Goal: Task Accomplishment & Management: Manage account settings

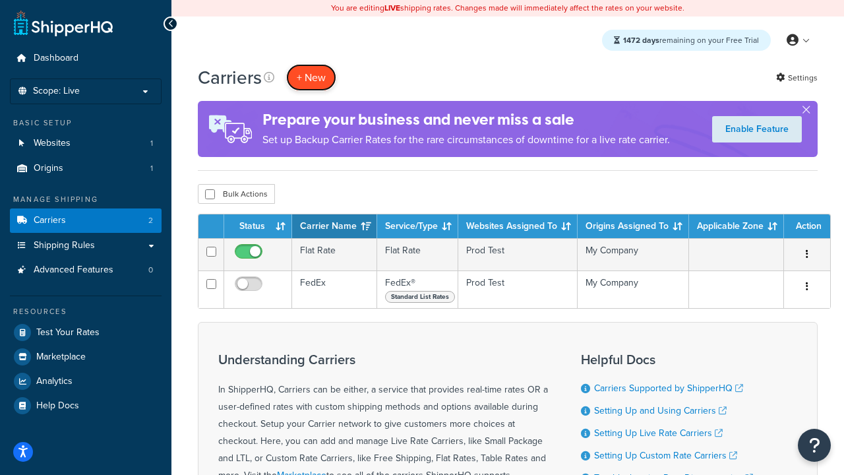
click at [311, 78] on button "+ New" at bounding box center [311, 77] width 50 height 27
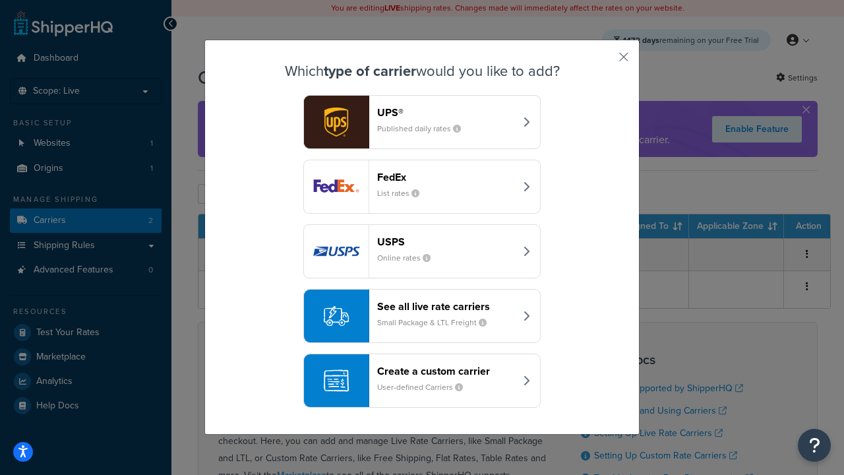
click at [422, 187] on div "FedEx List rates" at bounding box center [446, 187] width 138 height 32
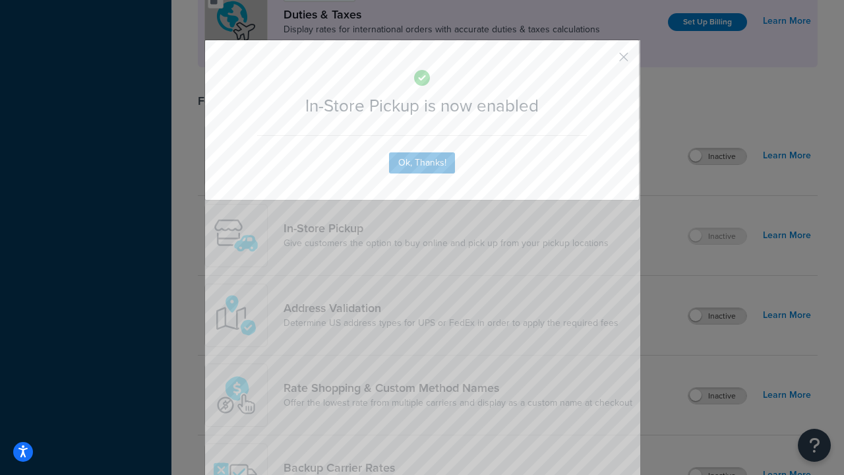
click at [604, 61] on button "button" at bounding box center [604, 61] width 3 height 3
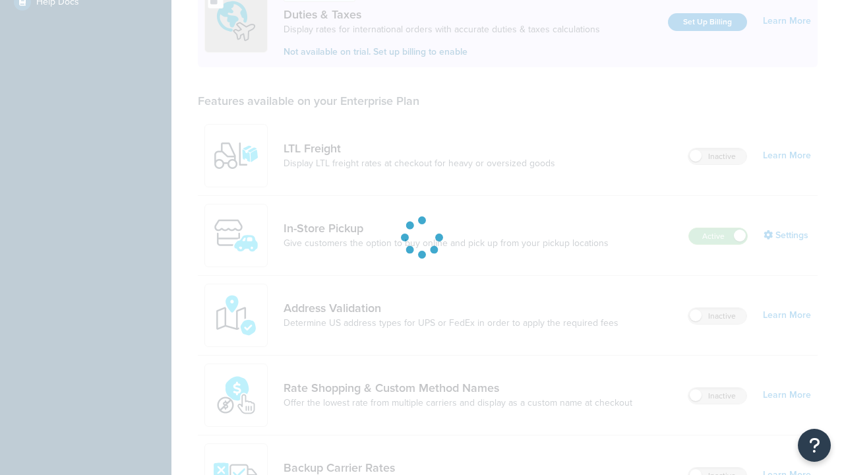
scroll to position [404, 0]
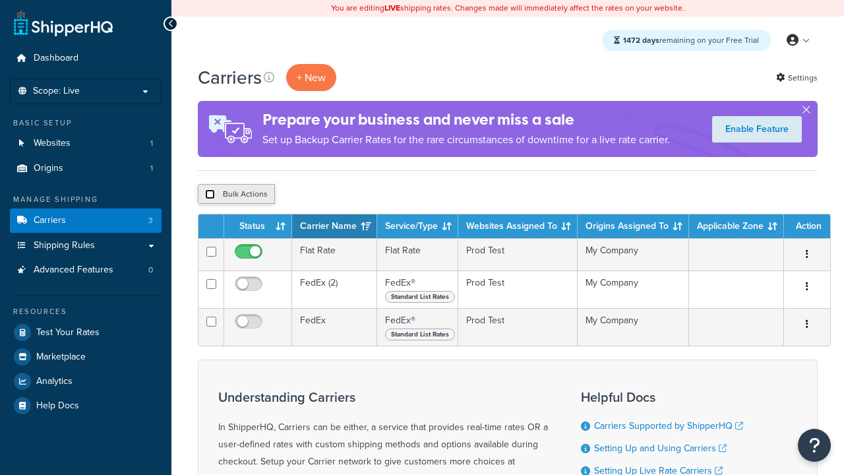
click at [210, 195] on input "checkbox" at bounding box center [210, 194] width 10 height 10
checkbox input "true"
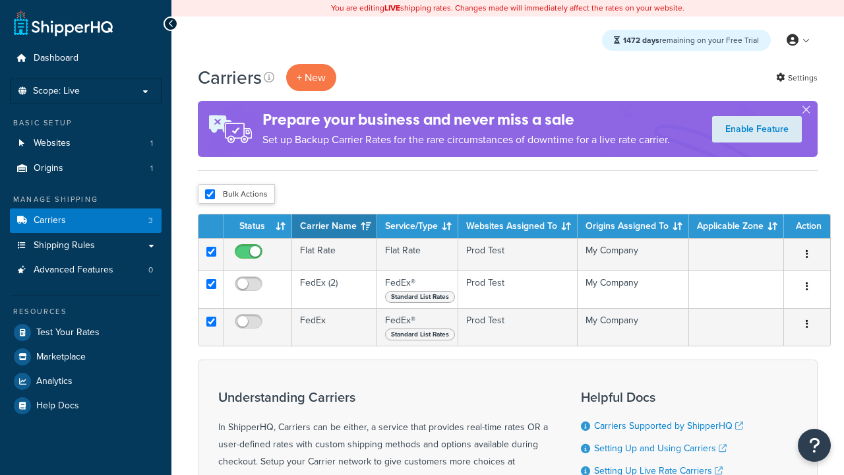
click at [0, 0] on button "Delete" at bounding box center [0, 0] width 0 height 0
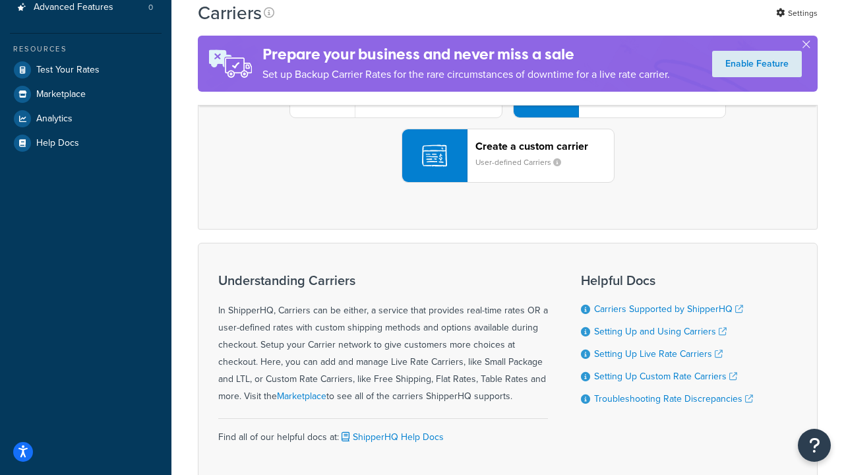
click at [508, 183] on div "UPS® Published daily rates FedEx List rates USPS Online rates See all live rate…" at bounding box center [508, 90] width 592 height 183
click at [656, 23] on header "FedEx" at bounding box center [656, 17] width 138 height 13
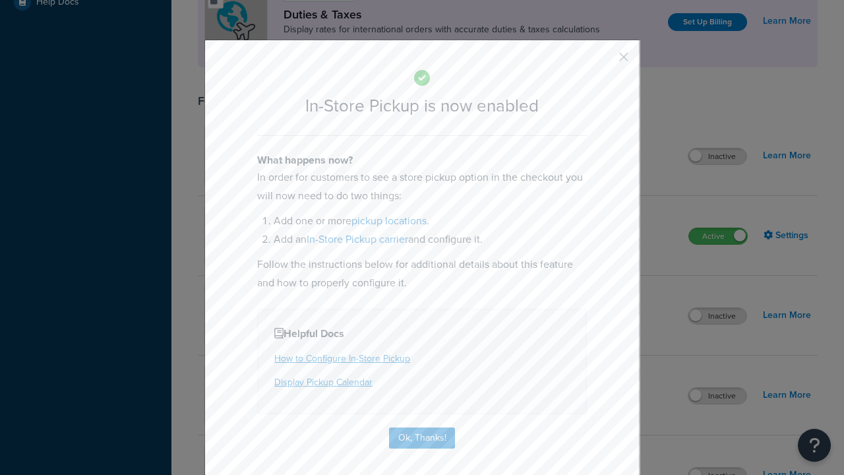
click at [604, 61] on button "button" at bounding box center [604, 61] width 3 height 3
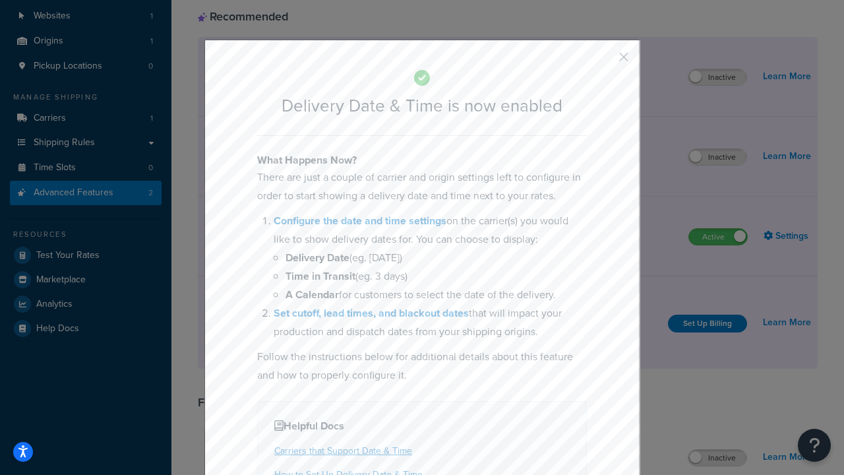
click at [604, 61] on button "button" at bounding box center [604, 61] width 3 height 3
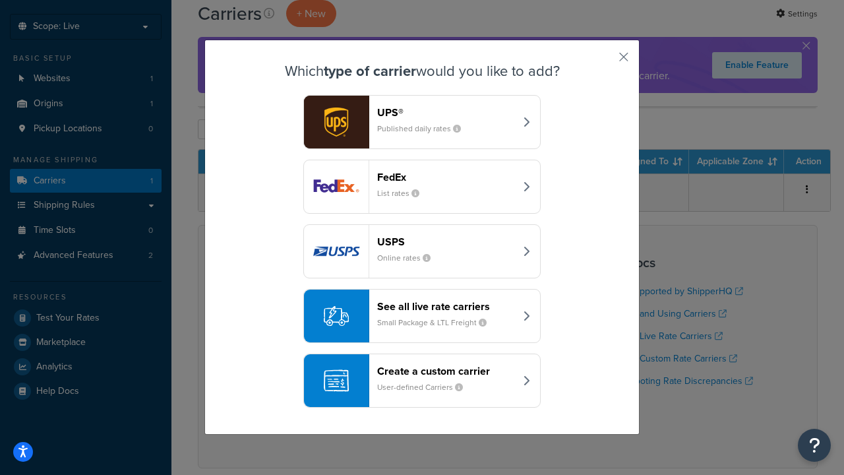
click at [422, 381] on div "Create a custom carrier User-defined Carriers" at bounding box center [446, 381] width 138 height 32
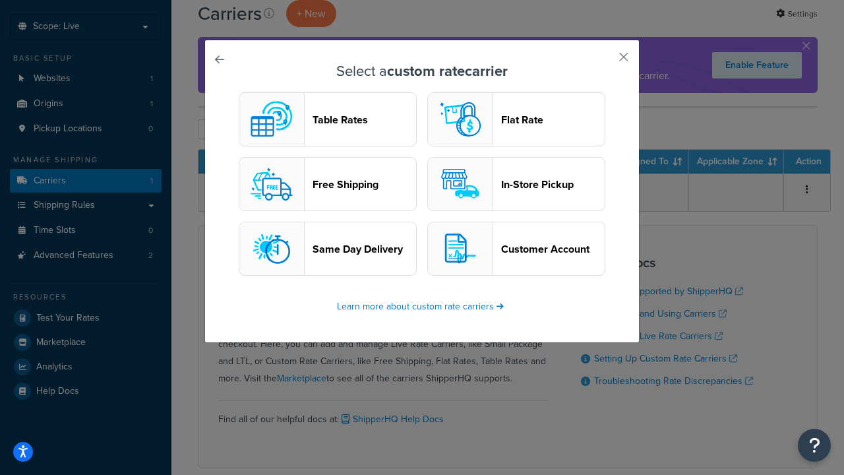
click at [516, 185] on header "In-Store Pickup" at bounding box center [553, 184] width 104 height 13
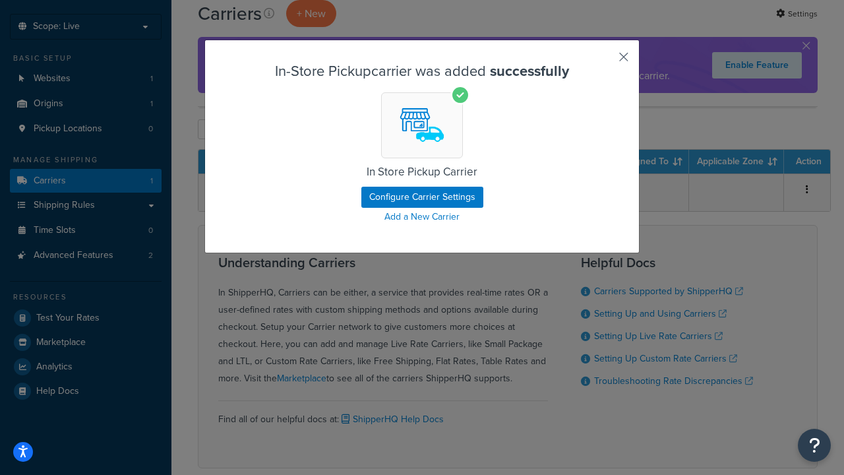
click at [604, 61] on button "button" at bounding box center [604, 61] width 3 height 3
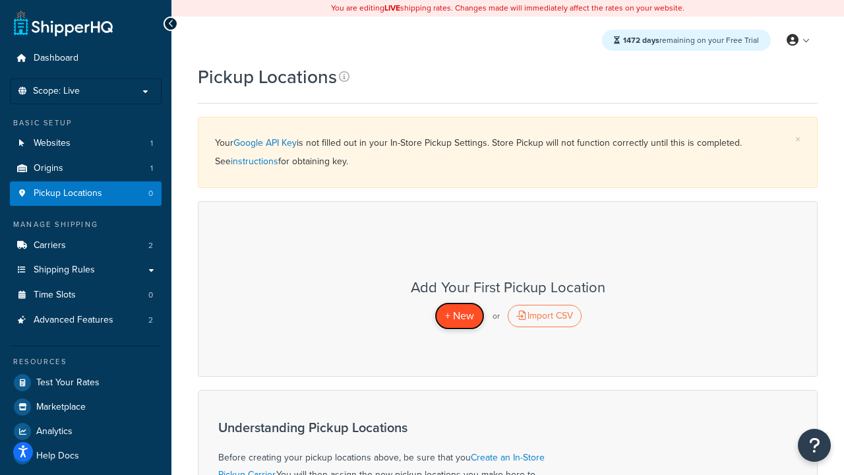
click at [459, 316] on span "+ New" at bounding box center [459, 315] width 29 height 15
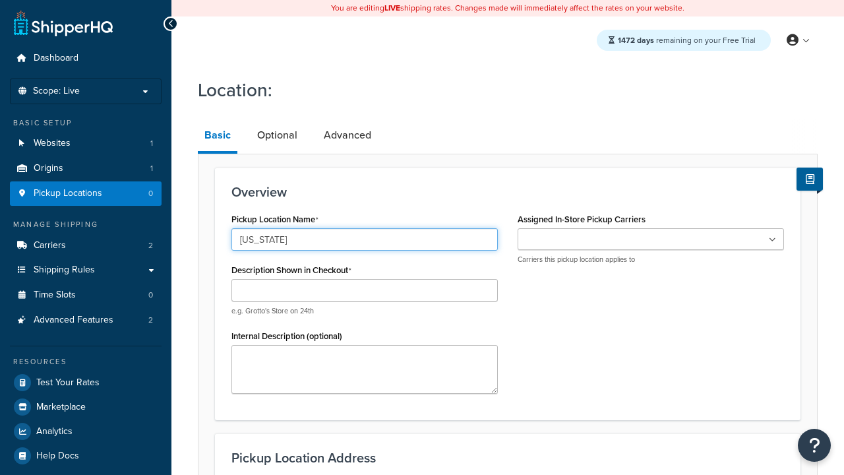
type input "[US_STATE]"
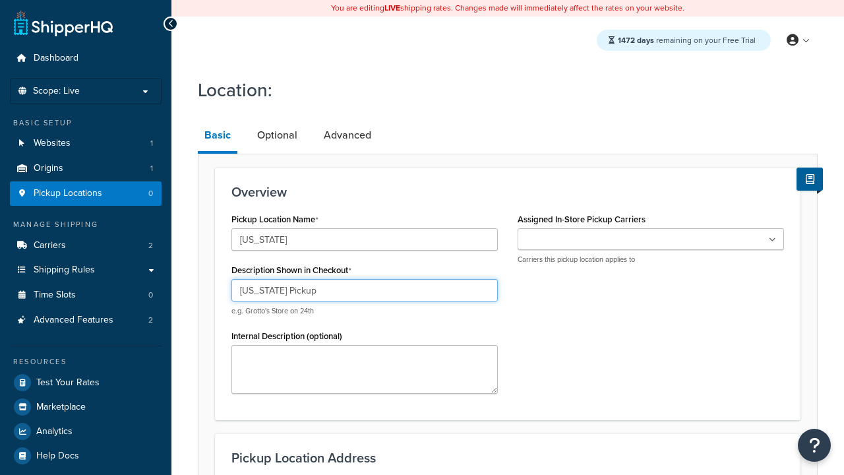
type input "[US_STATE] Pickup"
click at [651, 239] on ul at bounding box center [651, 239] width 266 height 22
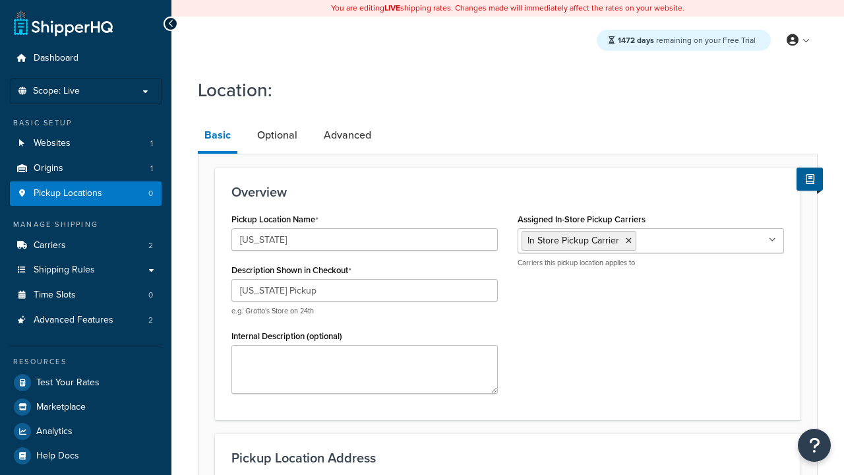
type input "3385 Michelson Drive"
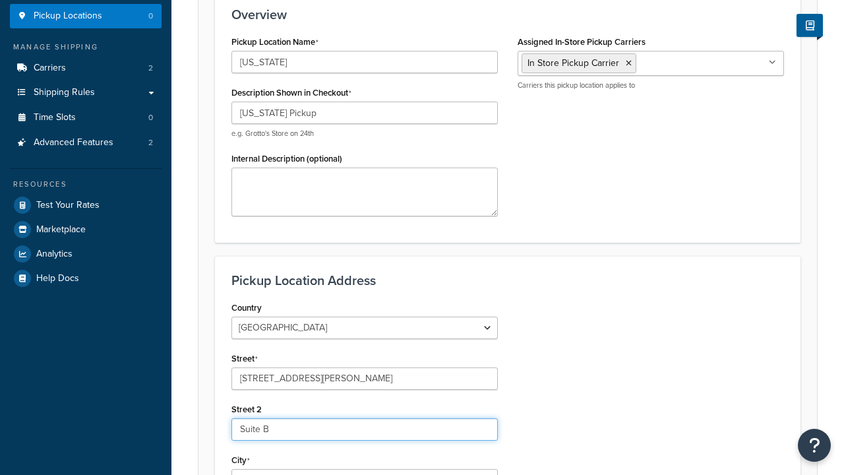
type input "Suite B"
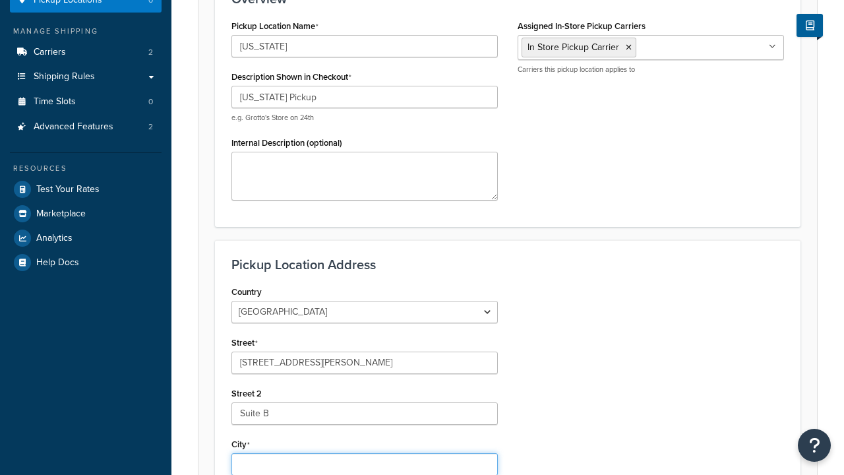
type input "Irvine"
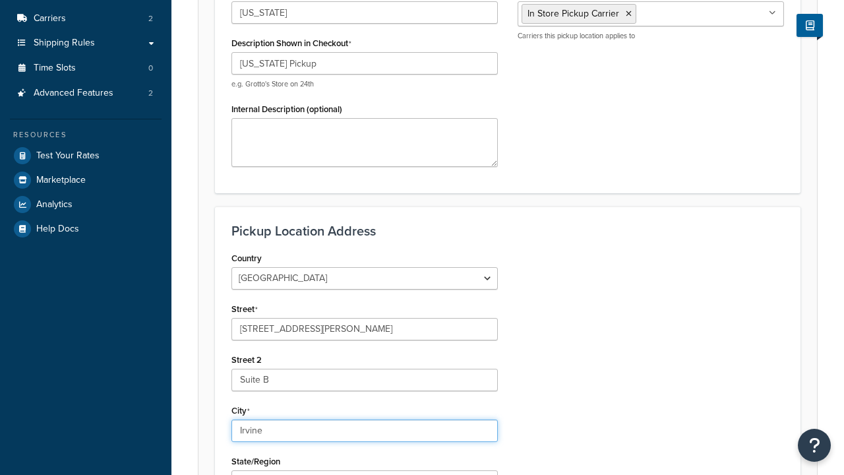
select select "5"
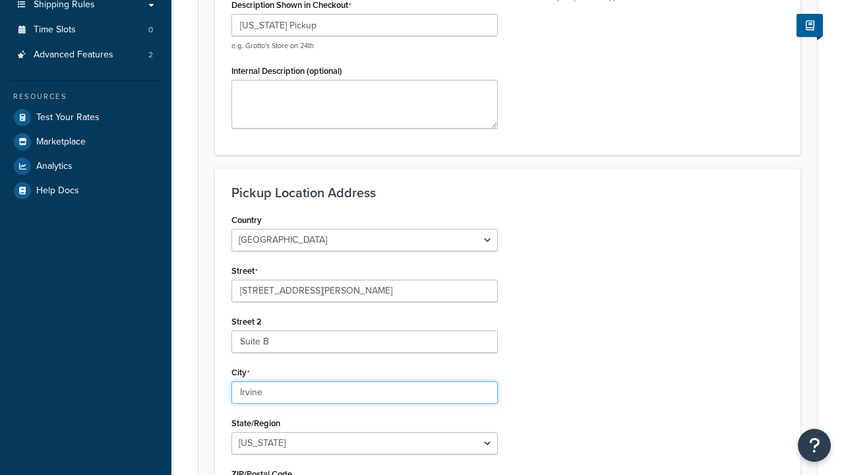
type input "Irvine"
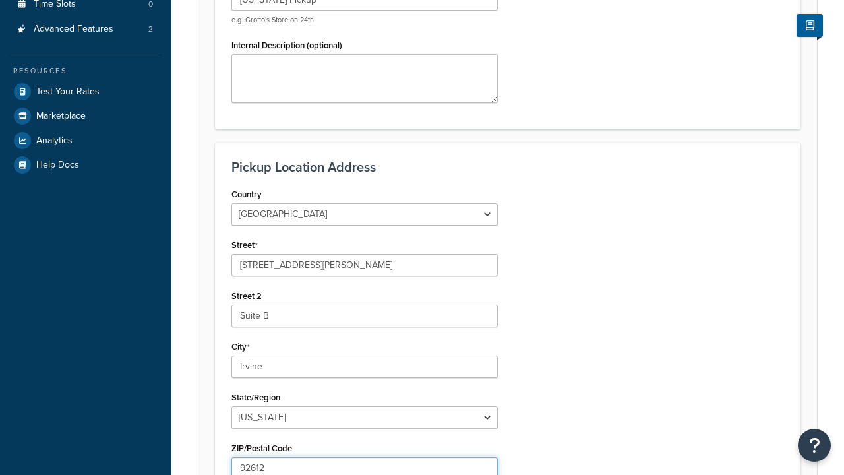
scroll to position [472, 0]
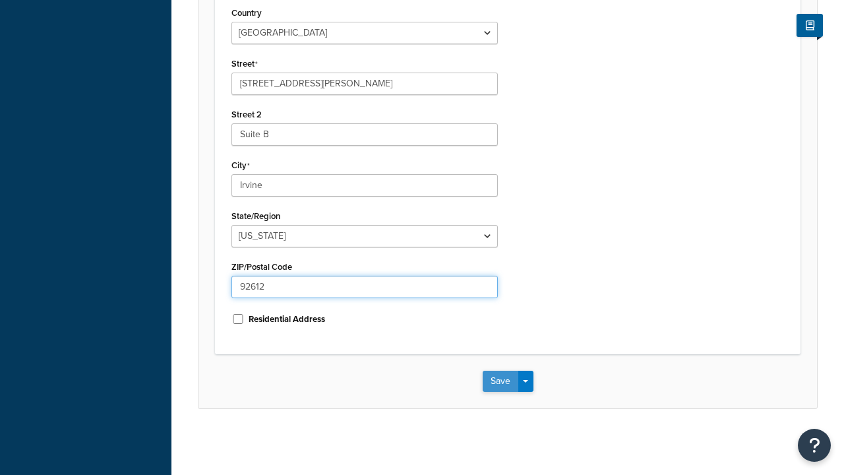
type input "92612"
click at [500, 381] on button "Save" at bounding box center [501, 381] width 36 height 21
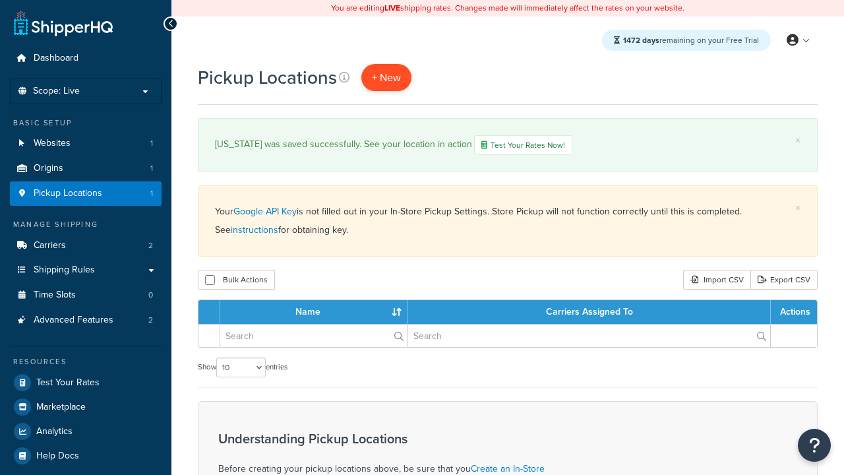
click at [385, 78] on span "+ New" at bounding box center [386, 77] width 29 height 15
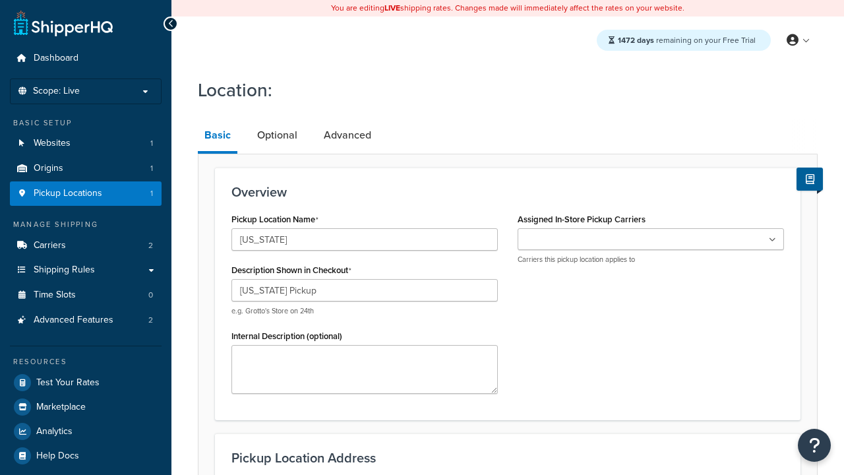
type input "Texas Pickup"
click at [651, 239] on ul at bounding box center [651, 239] width 266 height 22
type input "2207 Four Waters Loop"
type input "Suite A"
type input "Georgetown"
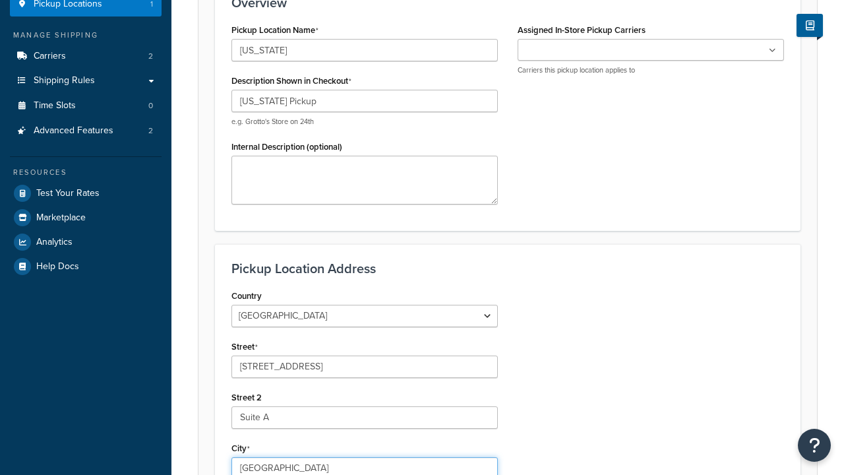
select select "43"
type input "Georgetown"
type input "78628"
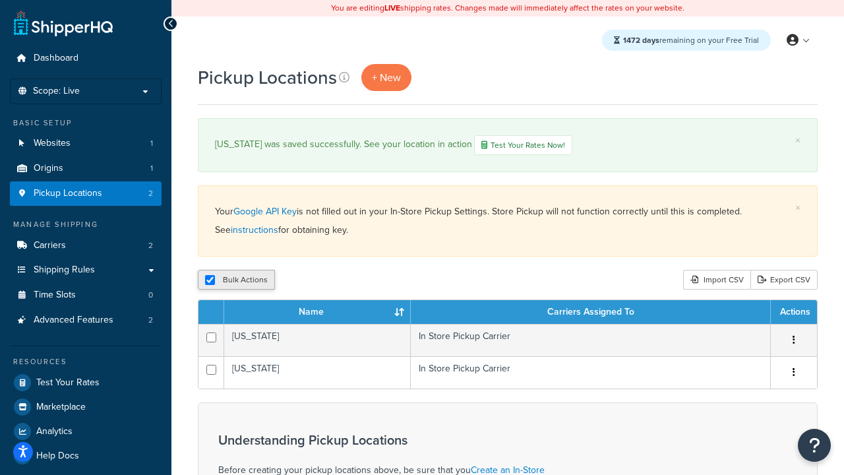
click at [210, 282] on input "checkbox" at bounding box center [210, 280] width 10 height 10
checkbox input "false"
click at [210, 282] on input "checkbox" at bounding box center [210, 280] width 10 height 10
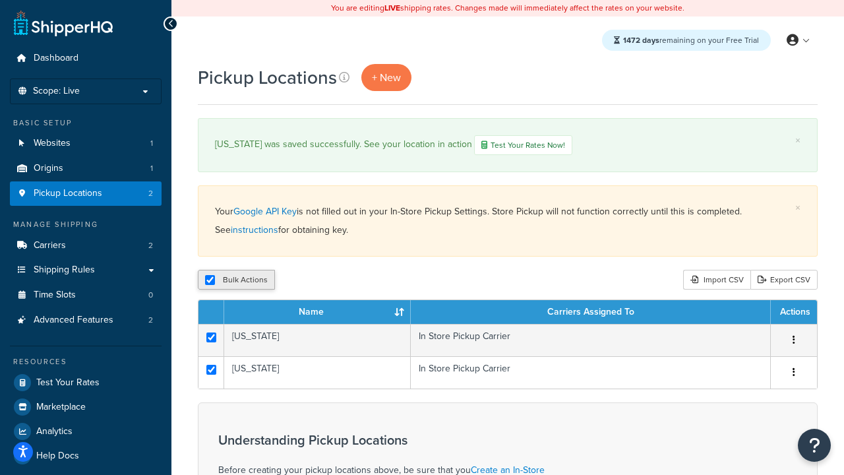
checkbox input "true"
click at [300, 282] on button "Duplicate" at bounding box center [301, 280] width 55 height 20
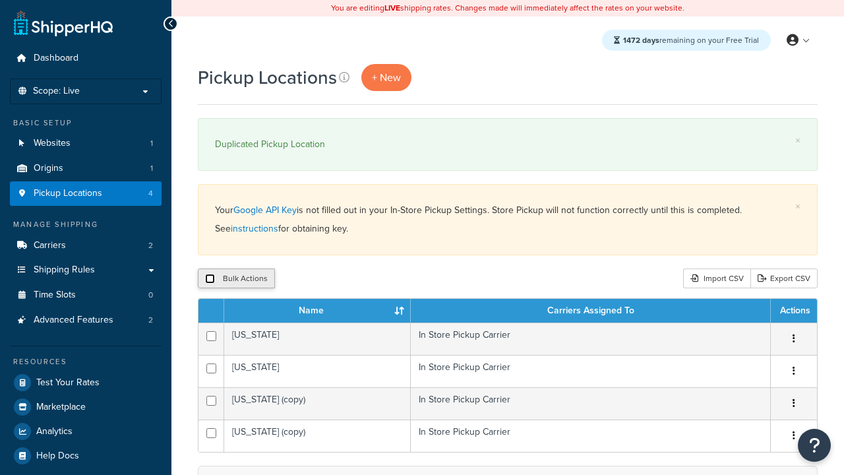
click at [210, 280] on input "checkbox" at bounding box center [210, 279] width 10 height 10
checkbox input "true"
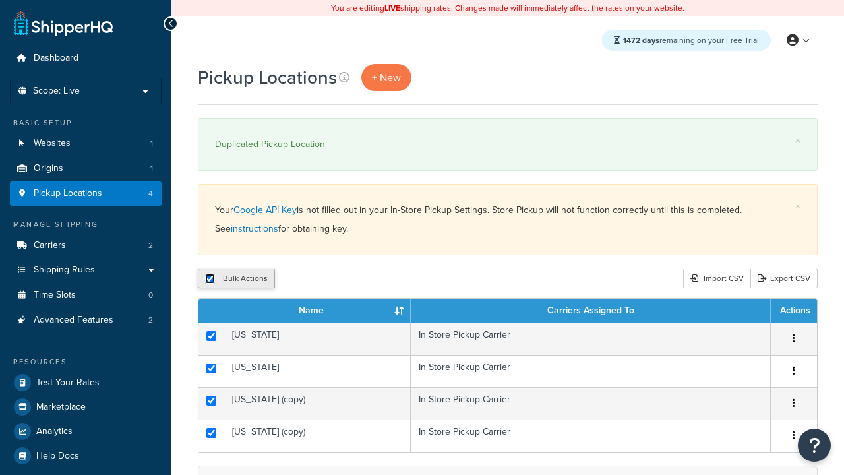
checkbox input "true"
click at [351, 280] on button "Delete" at bounding box center [352, 278] width 46 height 20
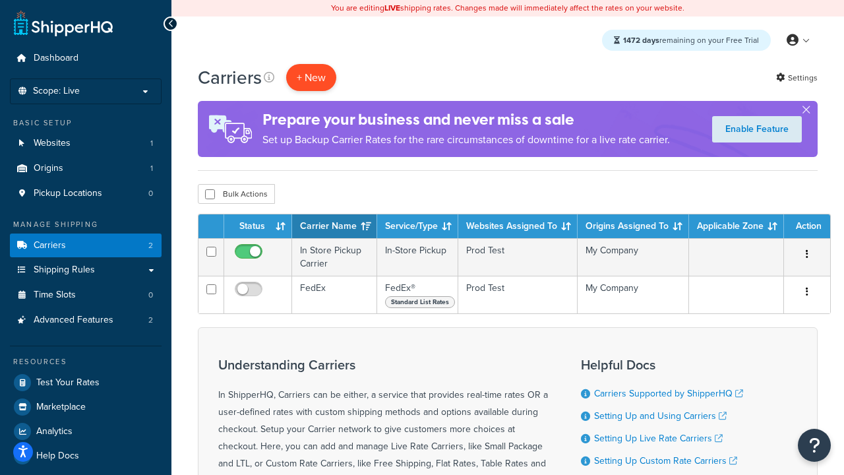
click at [311, 78] on button "+ New" at bounding box center [311, 77] width 50 height 27
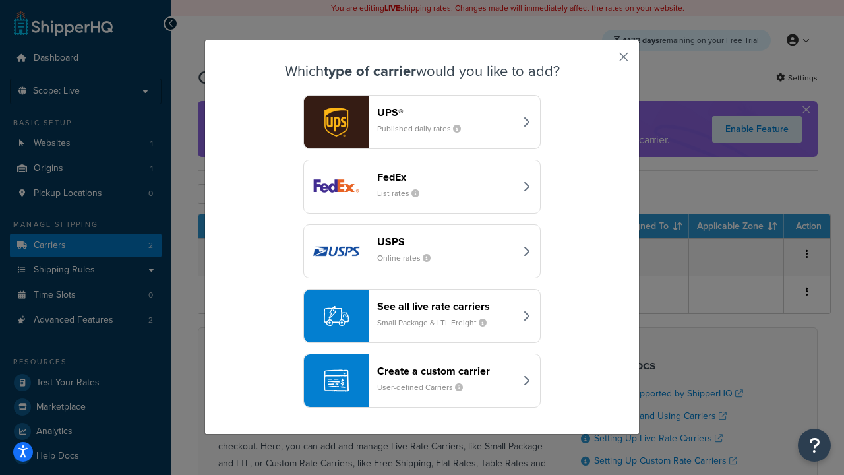
click at [422, 381] on div "Create a custom carrier User-defined Carriers" at bounding box center [446, 381] width 138 height 32
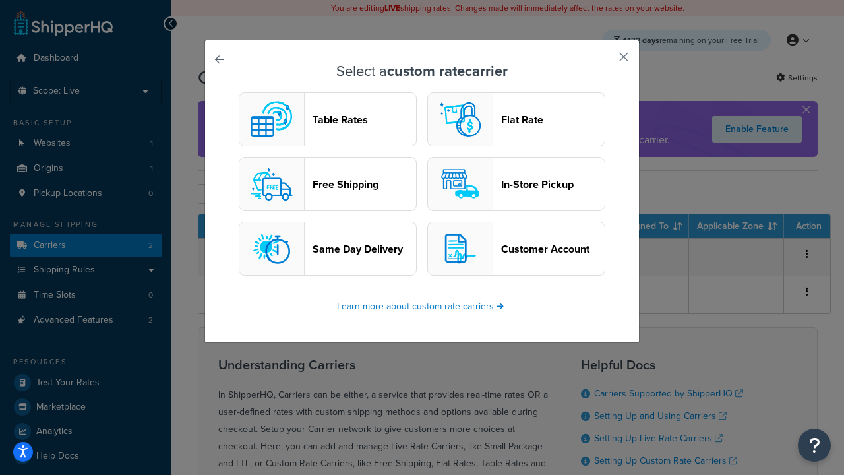
click at [516, 120] on header "Flat Rate" at bounding box center [553, 119] width 104 height 13
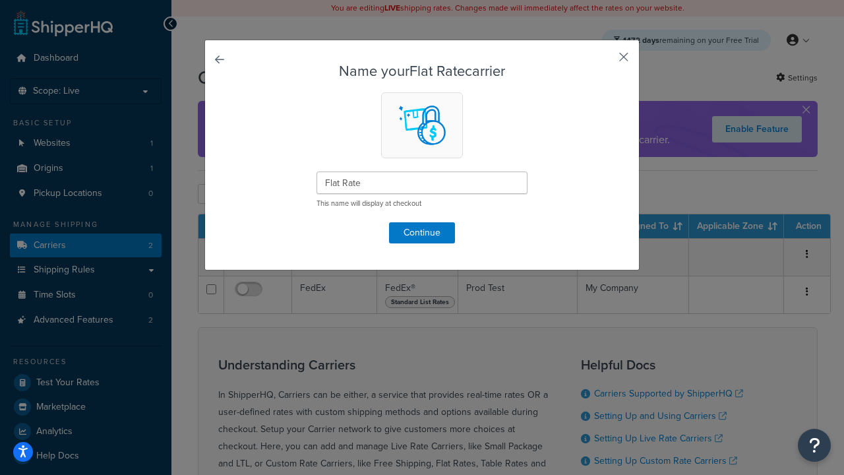
click at [604, 61] on button "button" at bounding box center [604, 61] width 3 height 3
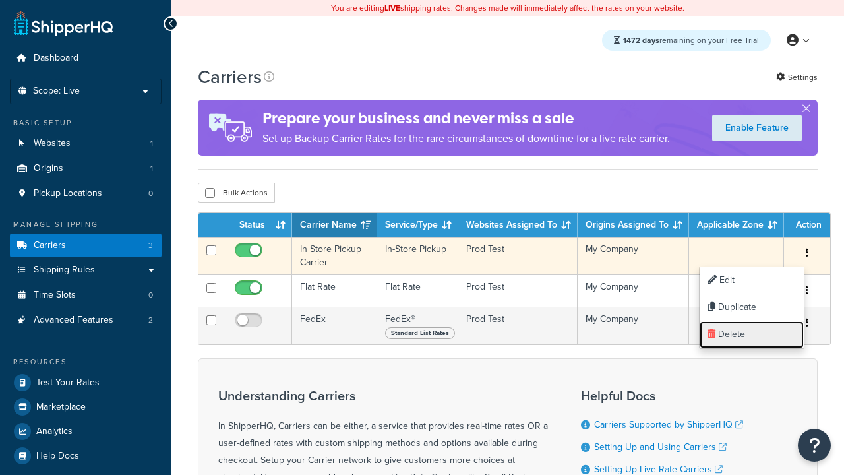
click at [751, 334] on link "Delete" at bounding box center [752, 334] width 104 height 27
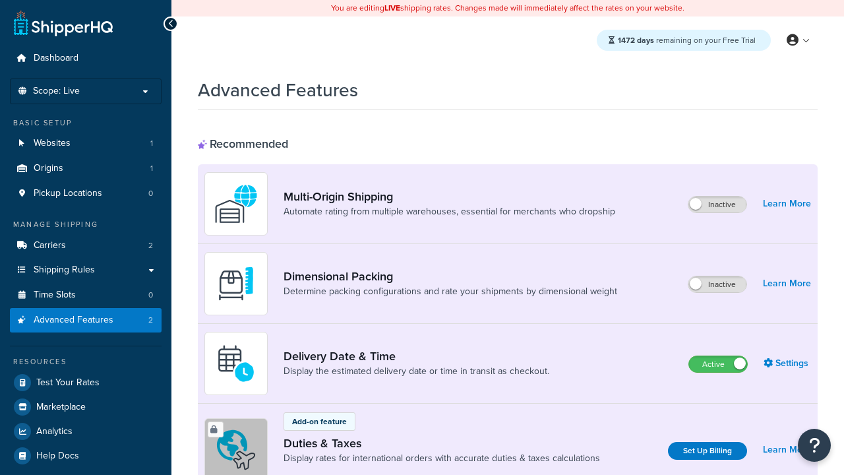
scroll to position [429, 0]
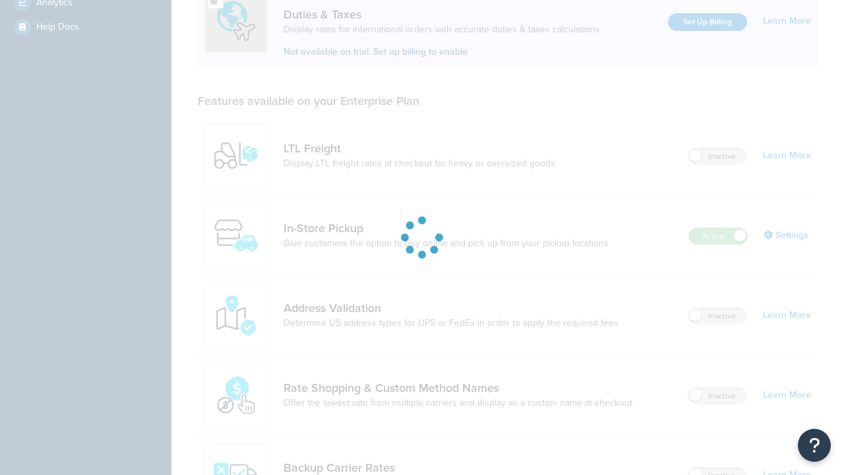
scroll to position [404, 0]
